Goal: Navigation & Orientation: Find specific page/section

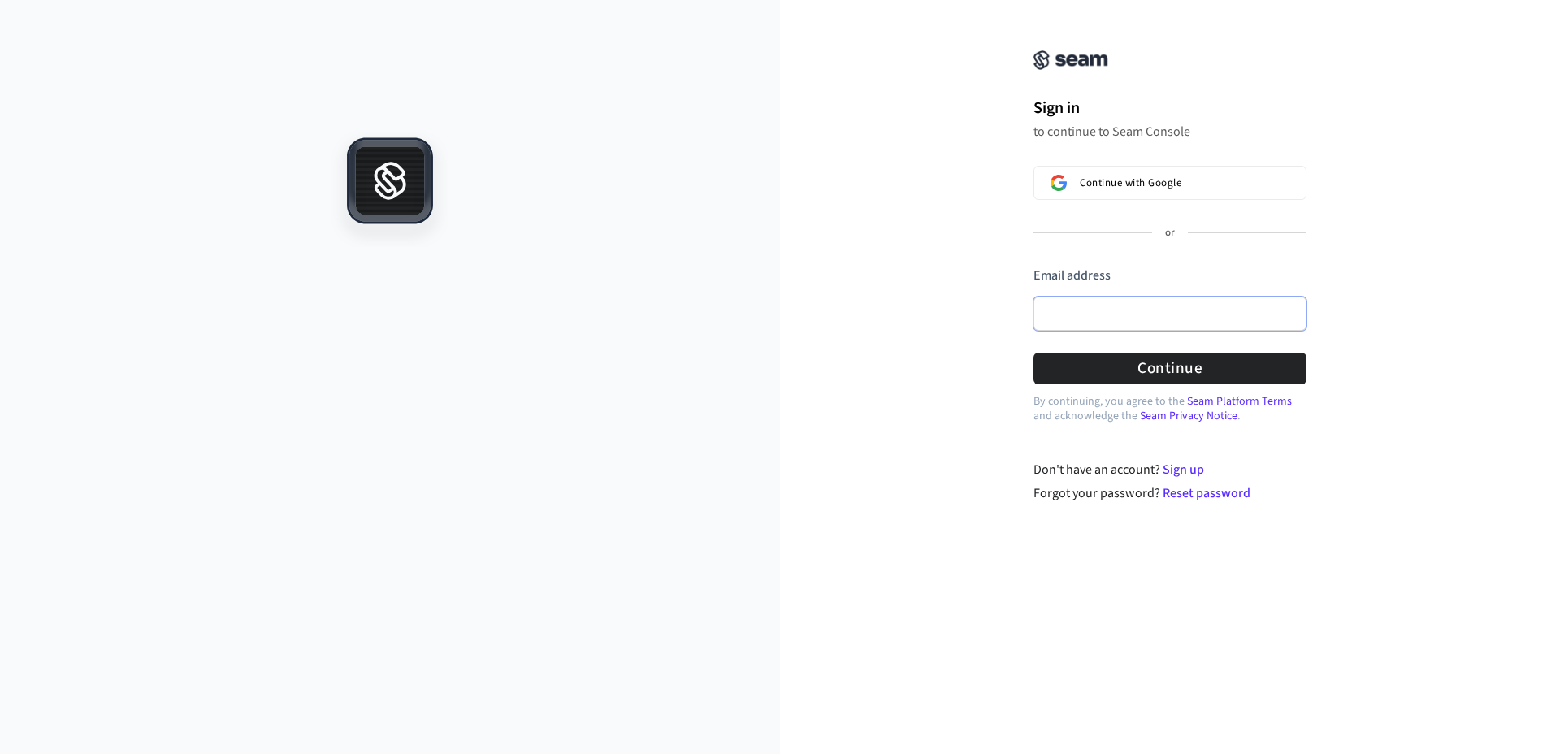
click at [1137, 311] on input "Email address" at bounding box center [1170, 314] width 273 height 34
click at [0, 753] on com-1password-button at bounding box center [0, 754] width 0 height 0
click at [1342, 250] on div "Sign in to continue to Seam Console Continue with Google or Email address Passw…" at bounding box center [1170, 262] width 780 height 484
click at [969, 201] on div "Sign in to continue to Seam Console Continue with Google or Email address Passw…" at bounding box center [1170, 262] width 780 height 484
click at [1166, 175] on button "Continue with Google" at bounding box center [1170, 183] width 273 height 34
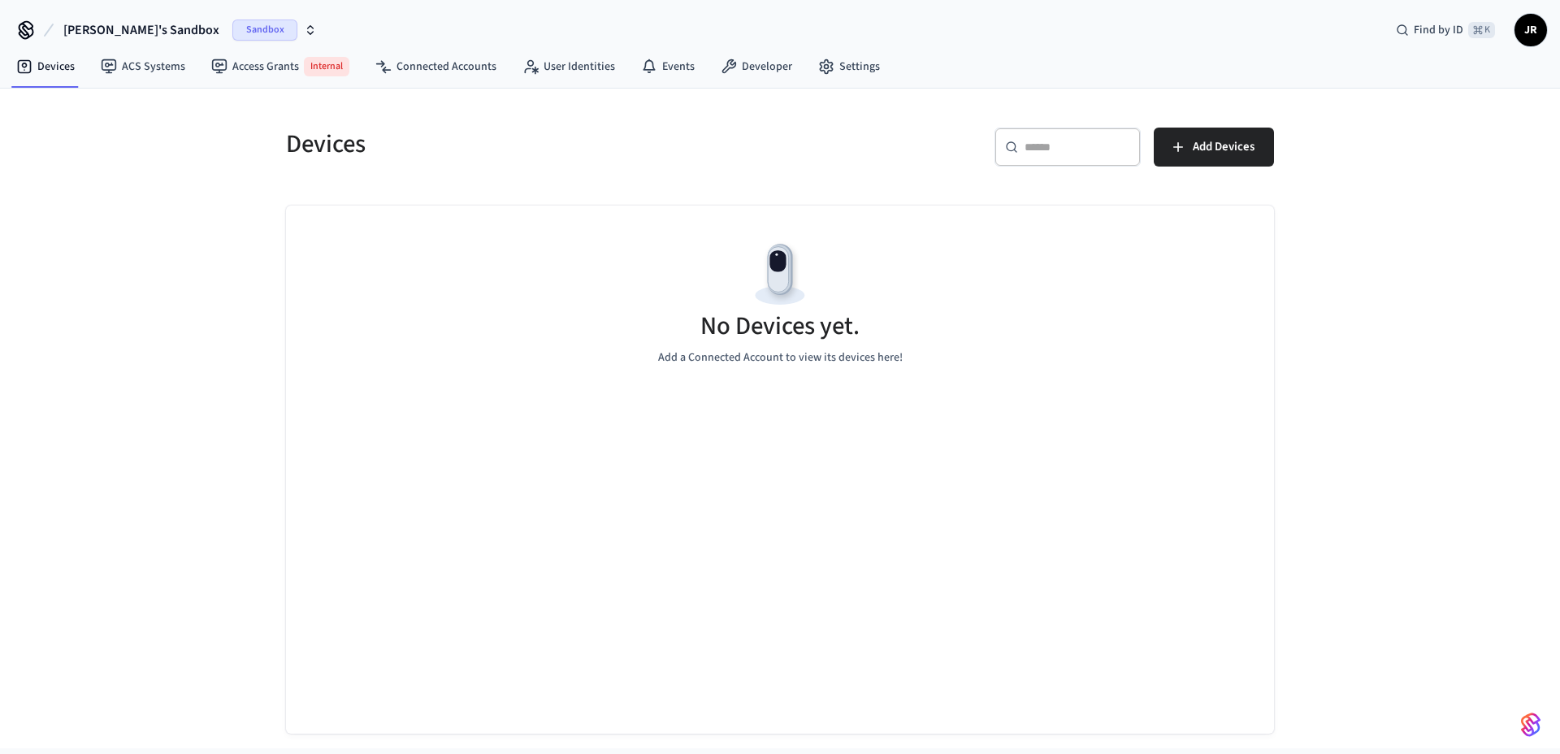
click at [582, 159] on h5 "Devices" at bounding box center [528, 144] width 484 height 33
